Goal: Information Seeking & Learning: Learn about a topic

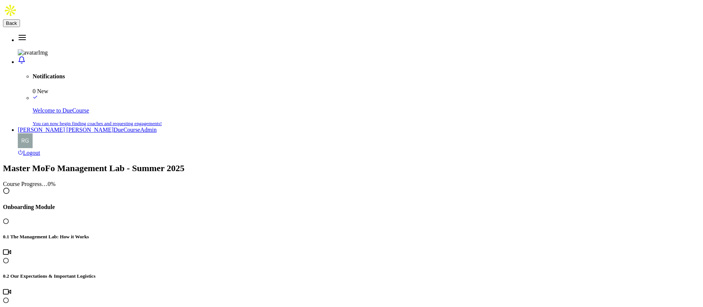
scroll to position [590, 0]
click at [17, 20] on span "Back" at bounding box center [11, 23] width 11 height 6
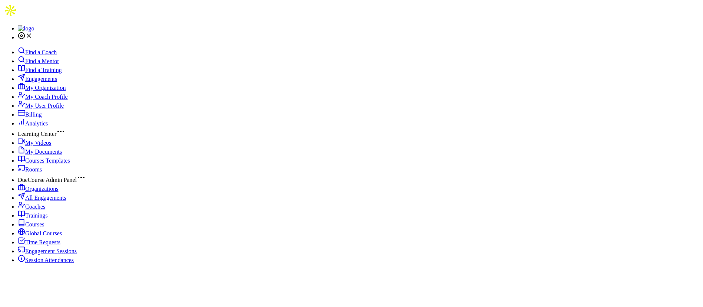
click at [56, 80] on span "Engagements" at bounding box center [41, 79] width 32 height 6
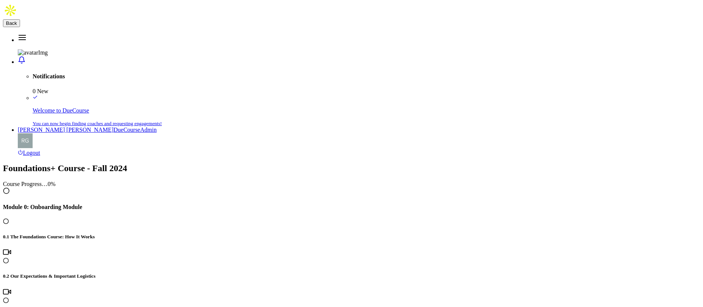
scroll to position [556, 0]
click at [17, 20] on span "Back" at bounding box center [11, 23] width 11 height 6
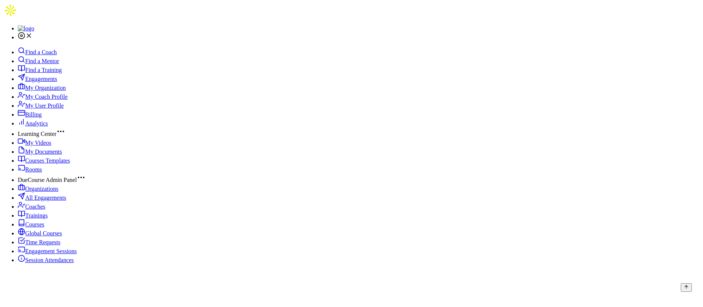
scroll to position [278, 0]
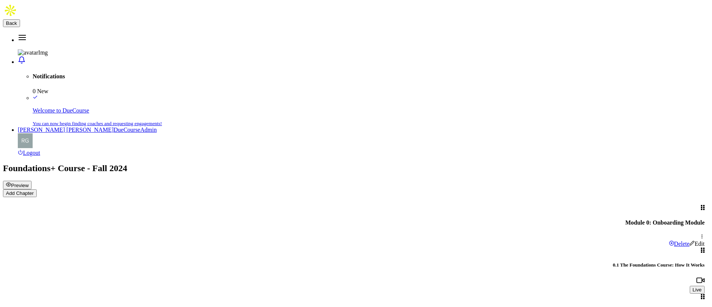
scroll to position [723, 0]
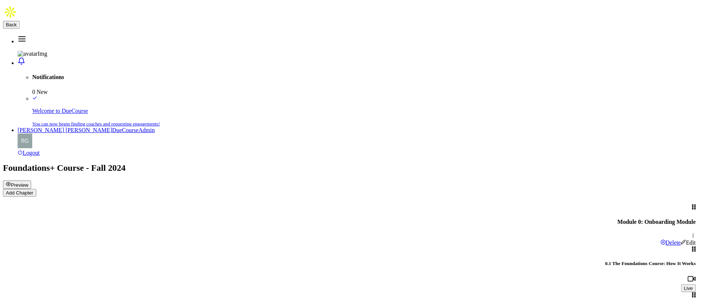
scroll to position [0, 0]
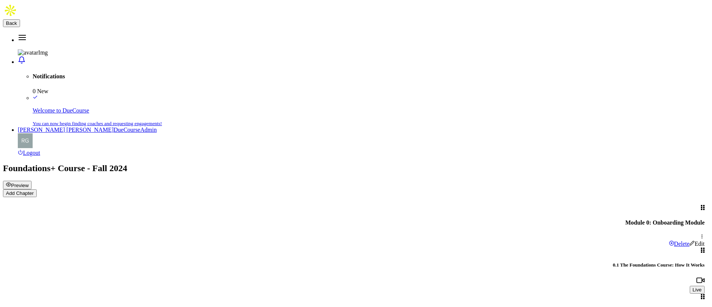
click at [17, 21] on span "Back" at bounding box center [11, 23] width 11 height 6
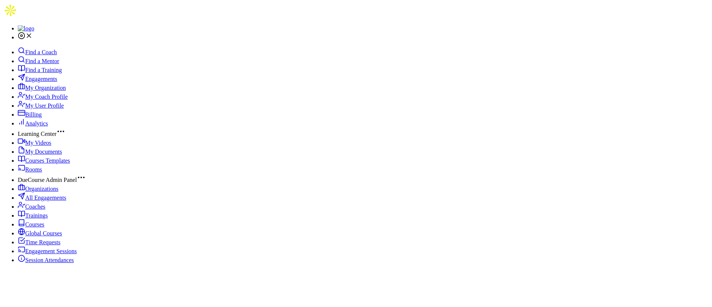
click at [37, 146] on span "My Videos" at bounding box center [38, 142] width 26 height 6
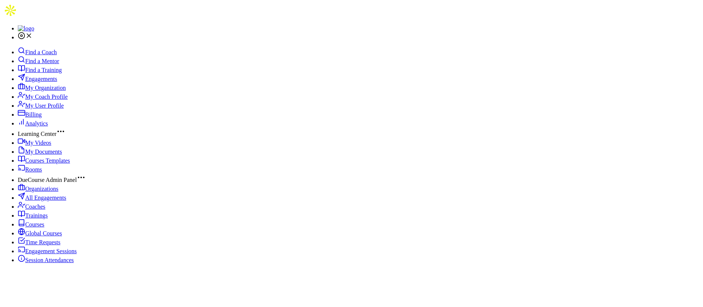
type input "3"
type input "routine"
click at [51, 155] on span "My Documents" at bounding box center [43, 151] width 37 height 6
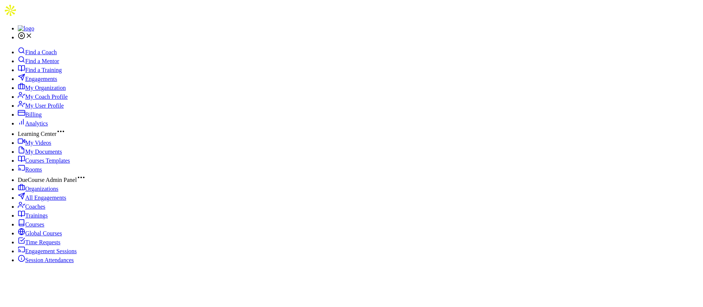
click at [51, 146] on span "My Videos" at bounding box center [38, 142] width 26 height 6
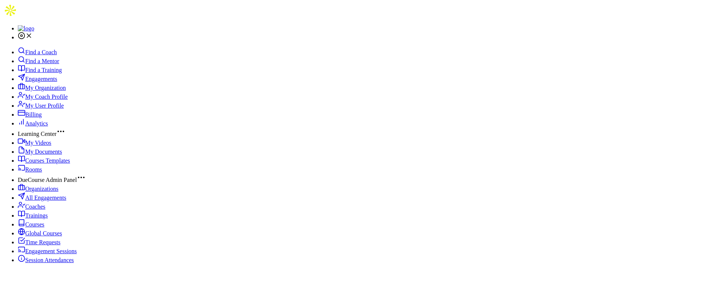
type input "workday routines"
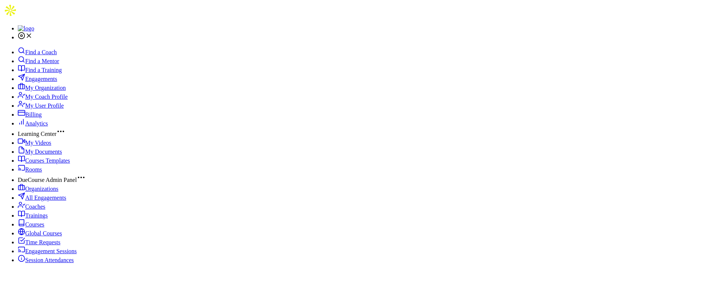
click at [51, 146] on link "My Videos" at bounding box center [34, 142] width 33 height 6
type input "capturing"
click at [42, 146] on span "My Videos" at bounding box center [38, 142] width 26 height 6
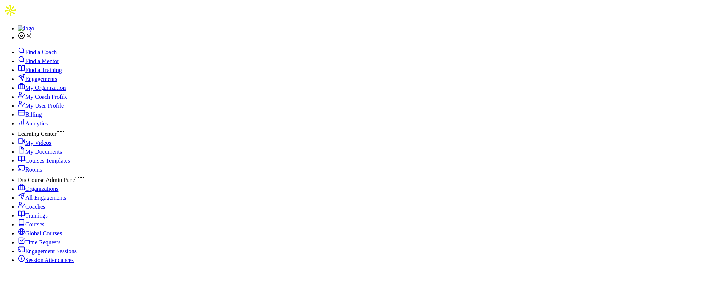
type input "open up"
click at [43, 146] on span "My Videos" at bounding box center [38, 142] width 26 height 6
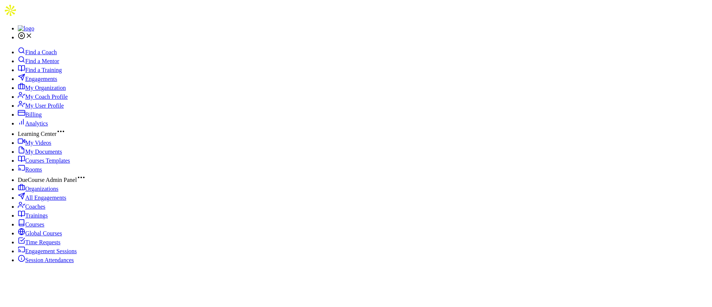
type input "episode 16"
